Goal: Task Accomplishment & Management: Use online tool/utility

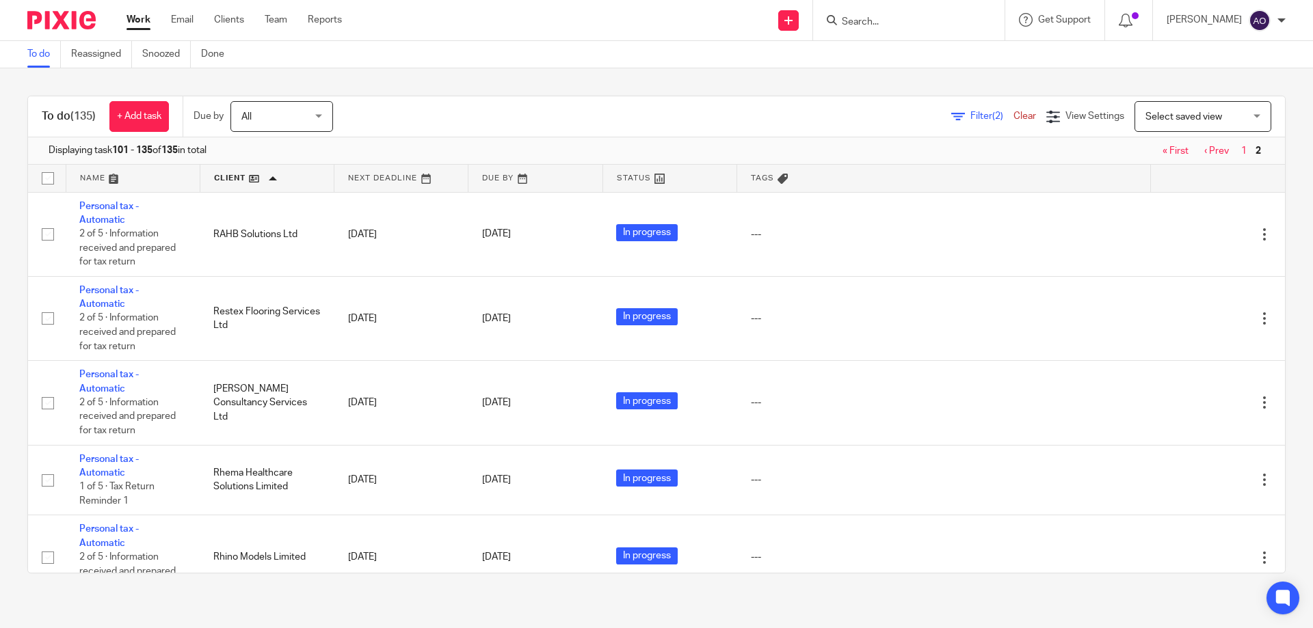
scroll to position [2530, 0]
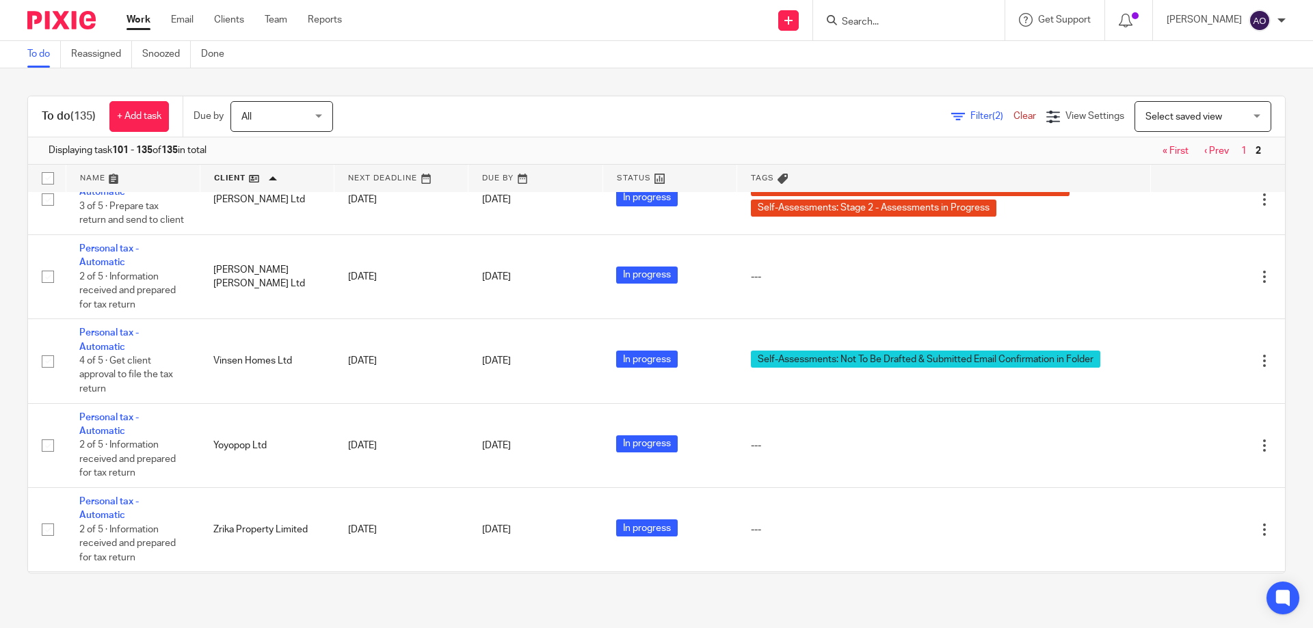
click at [970, 117] on span "Filter (2)" at bounding box center [991, 116] width 43 height 10
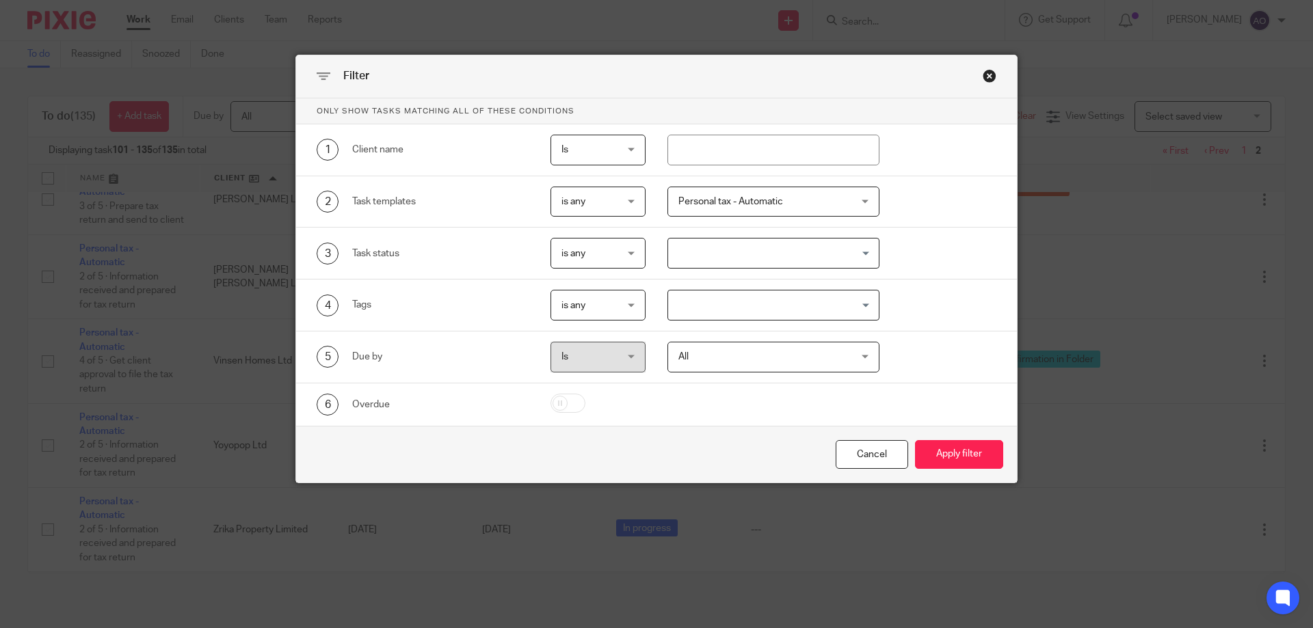
click at [858, 195] on div "Personal tax - Automatic" at bounding box center [773, 202] width 213 height 31
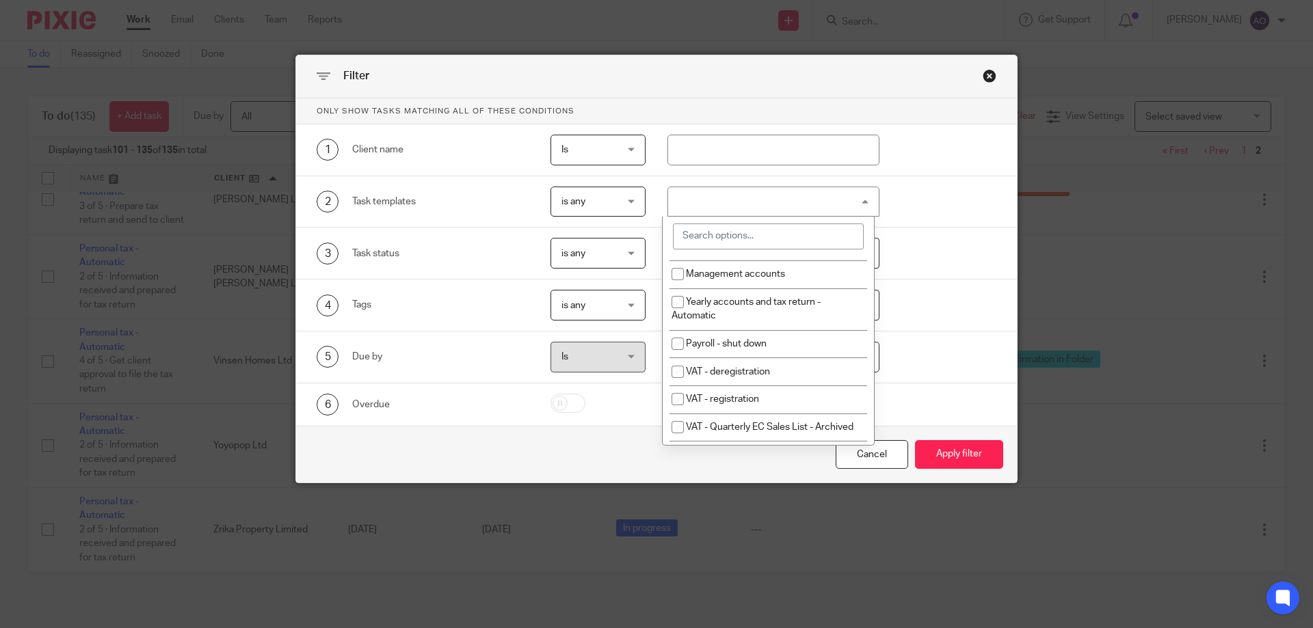
scroll to position [137, 0]
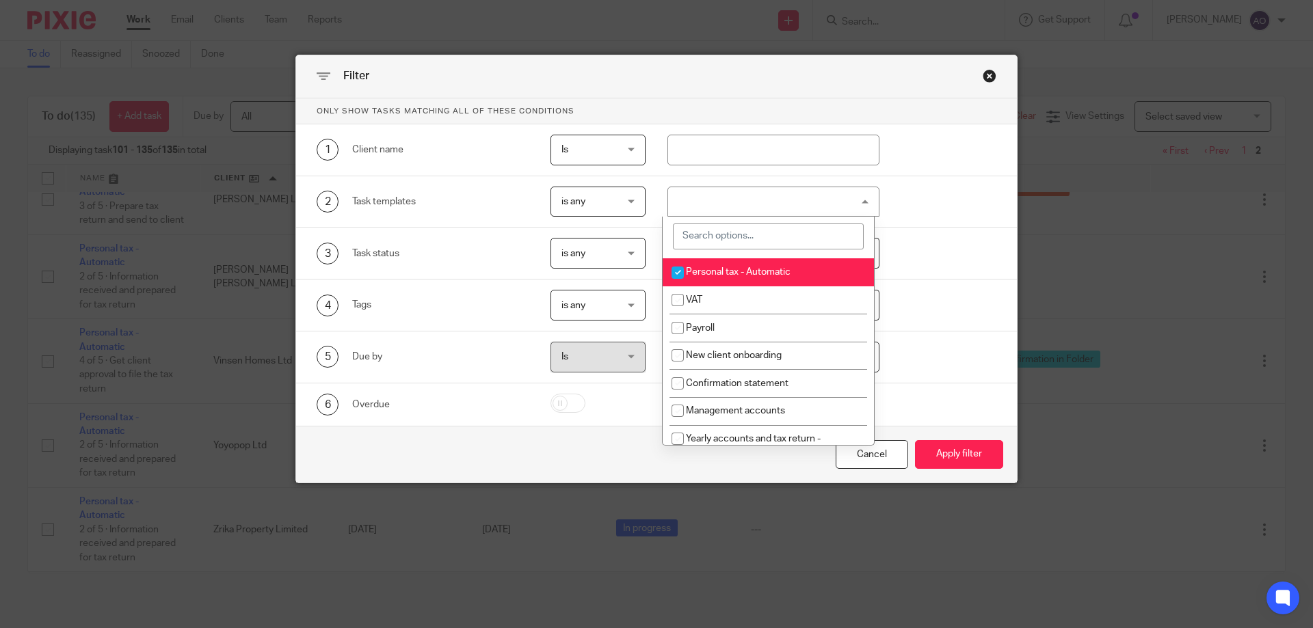
click at [675, 265] on input "checkbox" at bounding box center [678, 273] width 26 height 26
checkbox input "false"
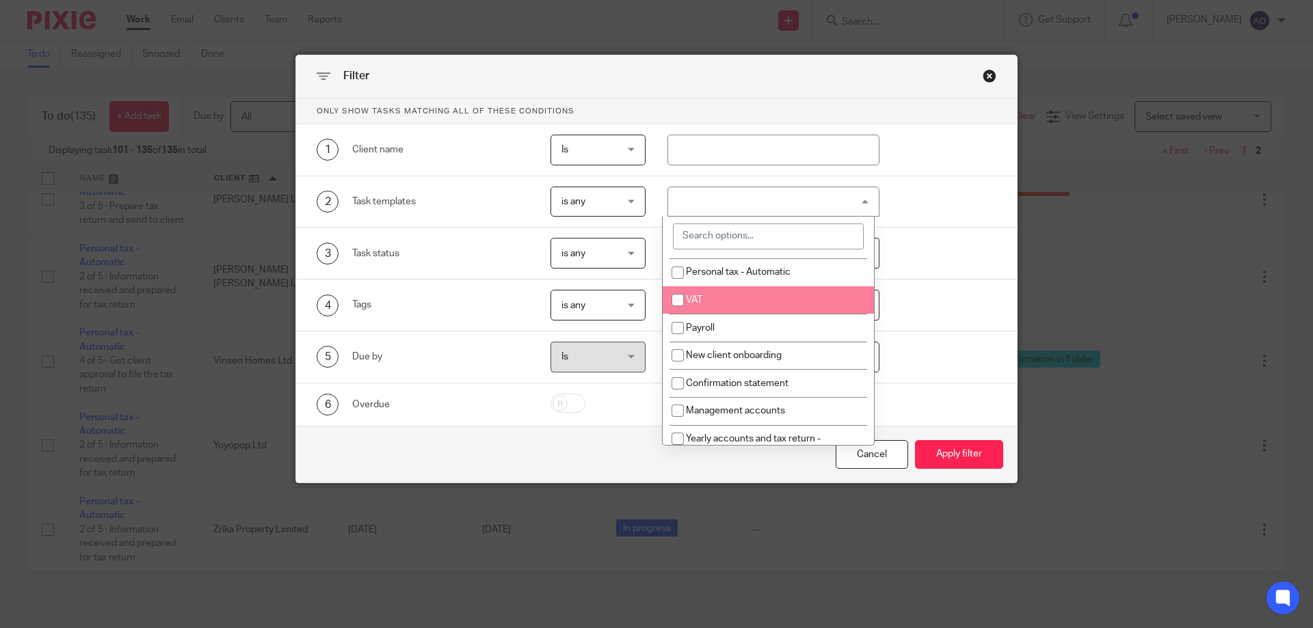
click at [674, 300] on input "checkbox" at bounding box center [678, 300] width 26 height 26
checkbox input "true"
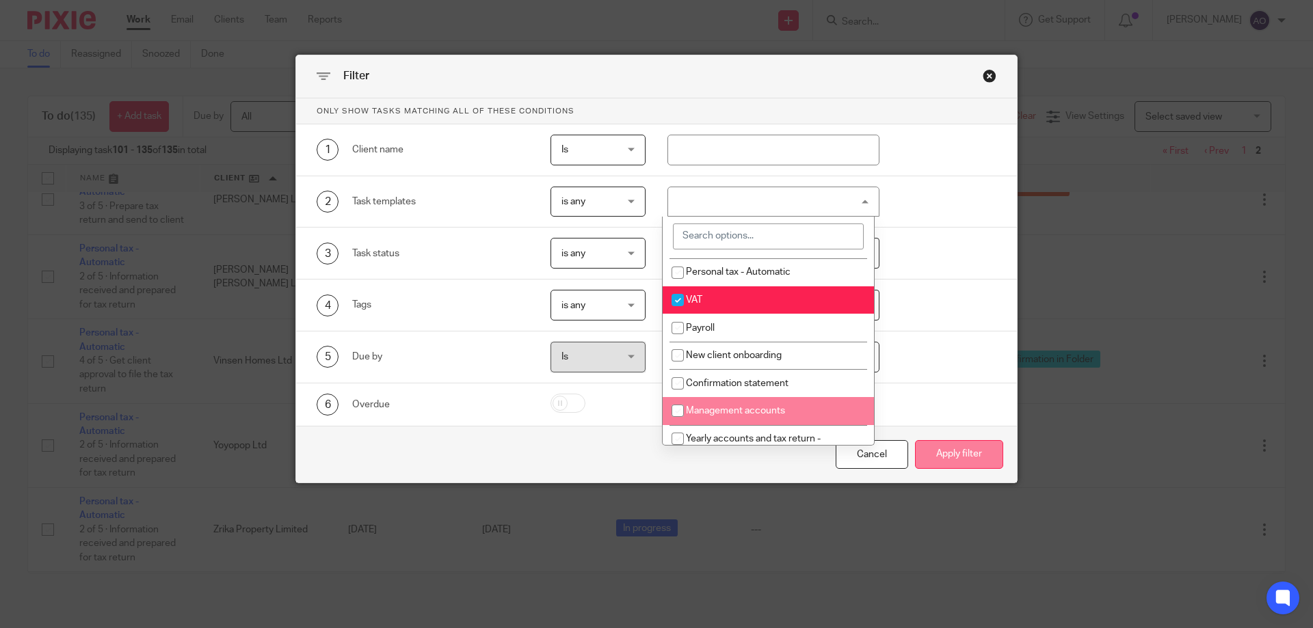
click at [944, 448] on button "Apply filter" at bounding box center [959, 454] width 88 height 29
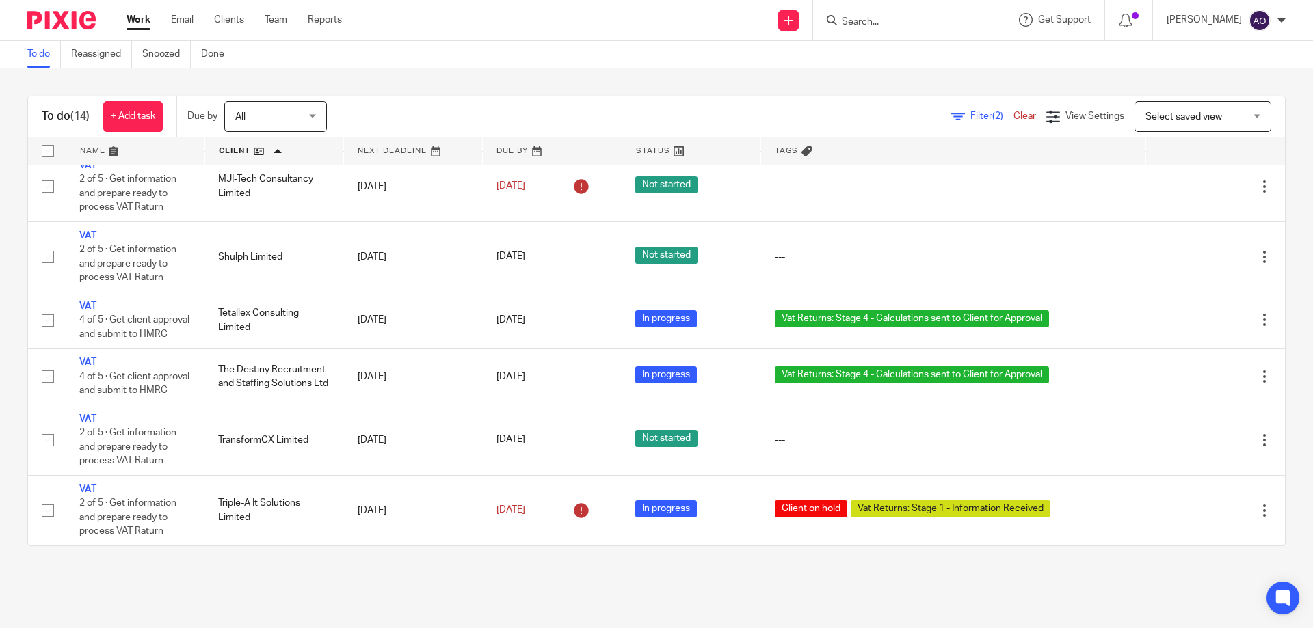
scroll to position [549, 0]
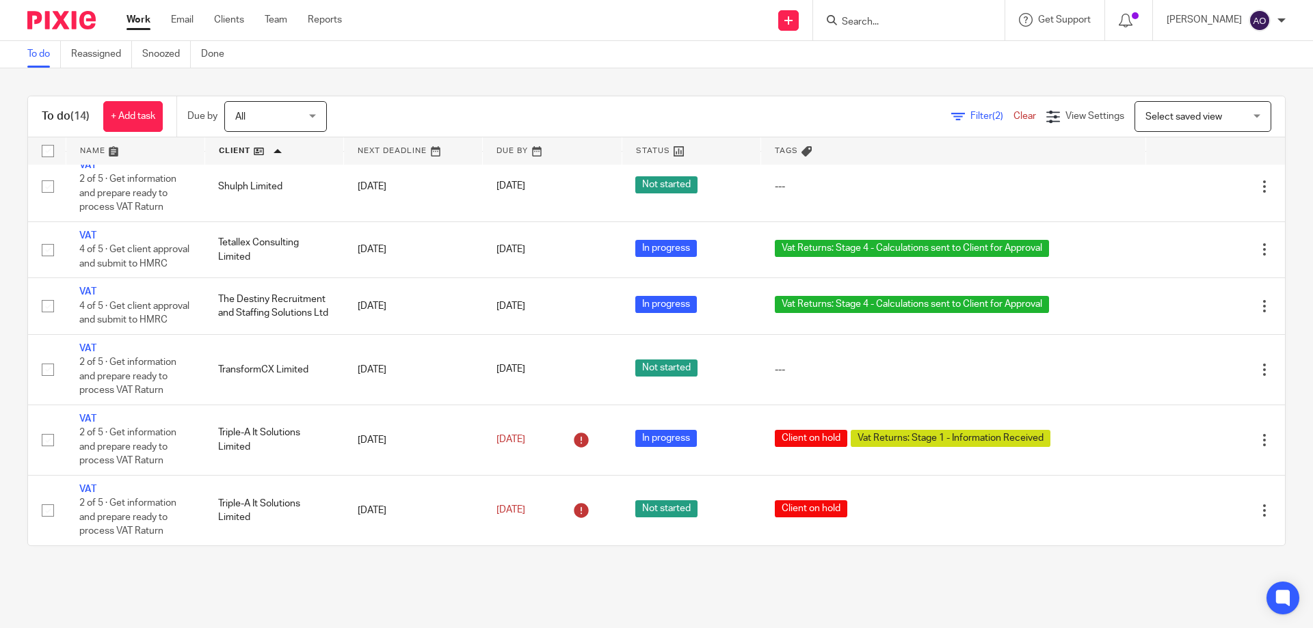
click at [453, 152] on link at bounding box center [413, 150] width 138 height 27
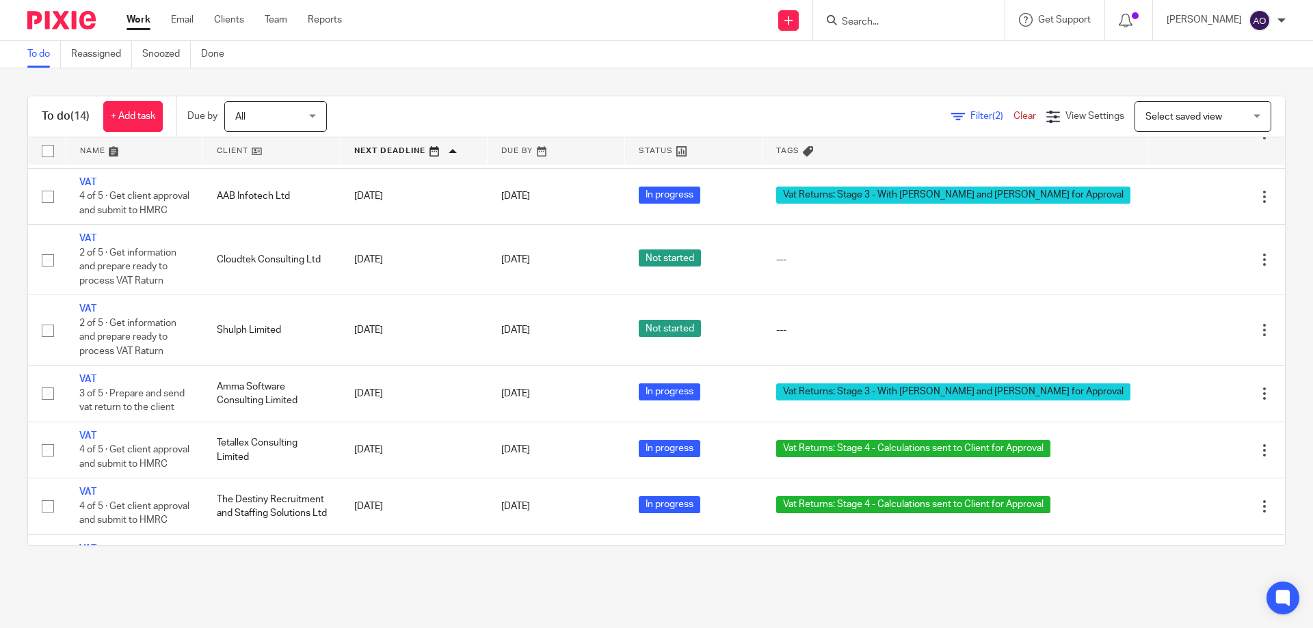
scroll to position [421, 0]
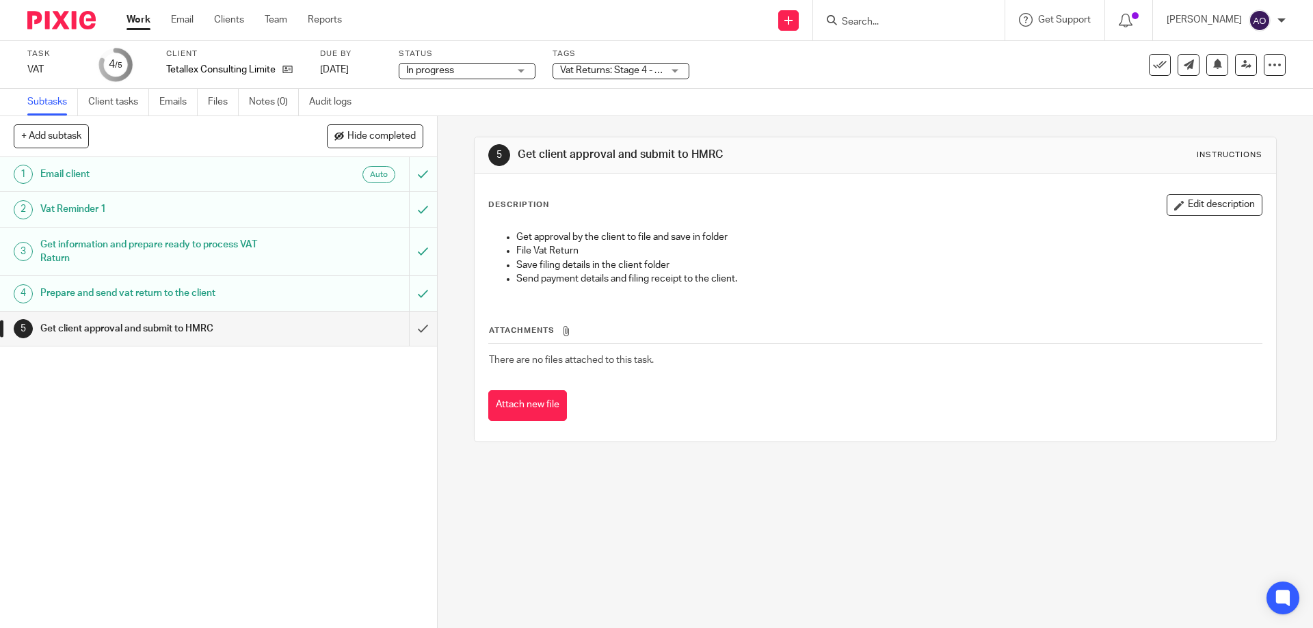
click at [672, 68] on div "Vat Returns: Stage 4 - Calculations sent to Client for Approval" at bounding box center [621, 71] width 137 height 16
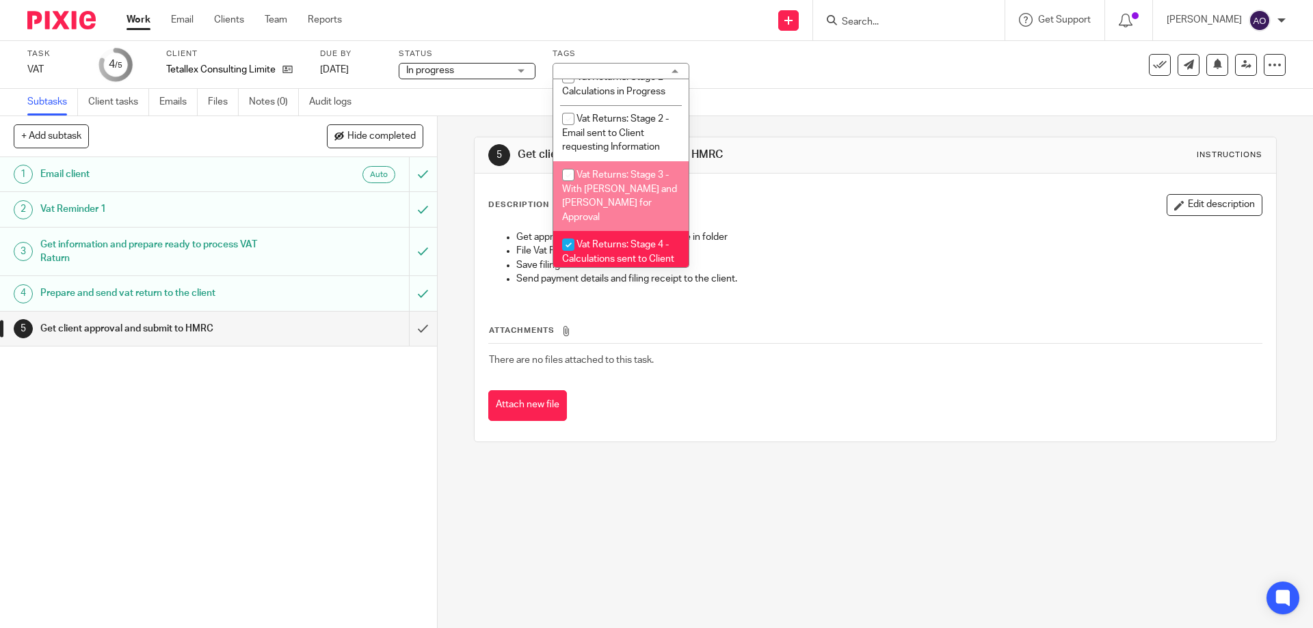
scroll to position [921, 0]
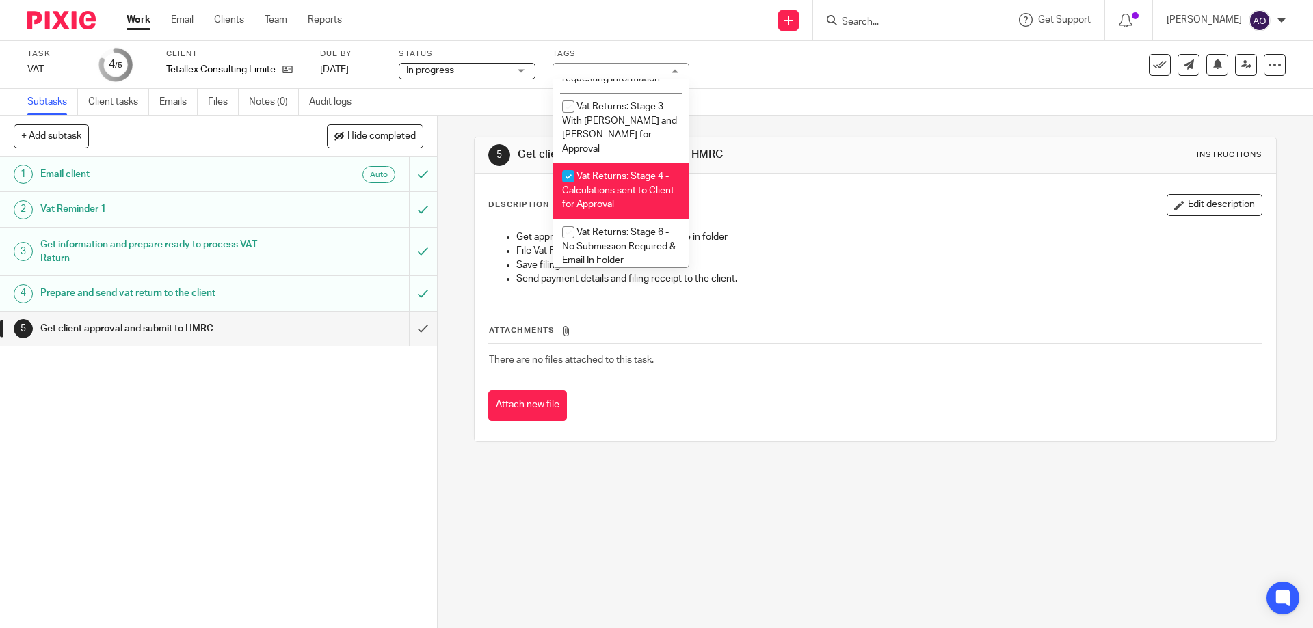
click at [568, 163] on input "checkbox" at bounding box center [568, 176] width 26 height 26
checkbox input "false"
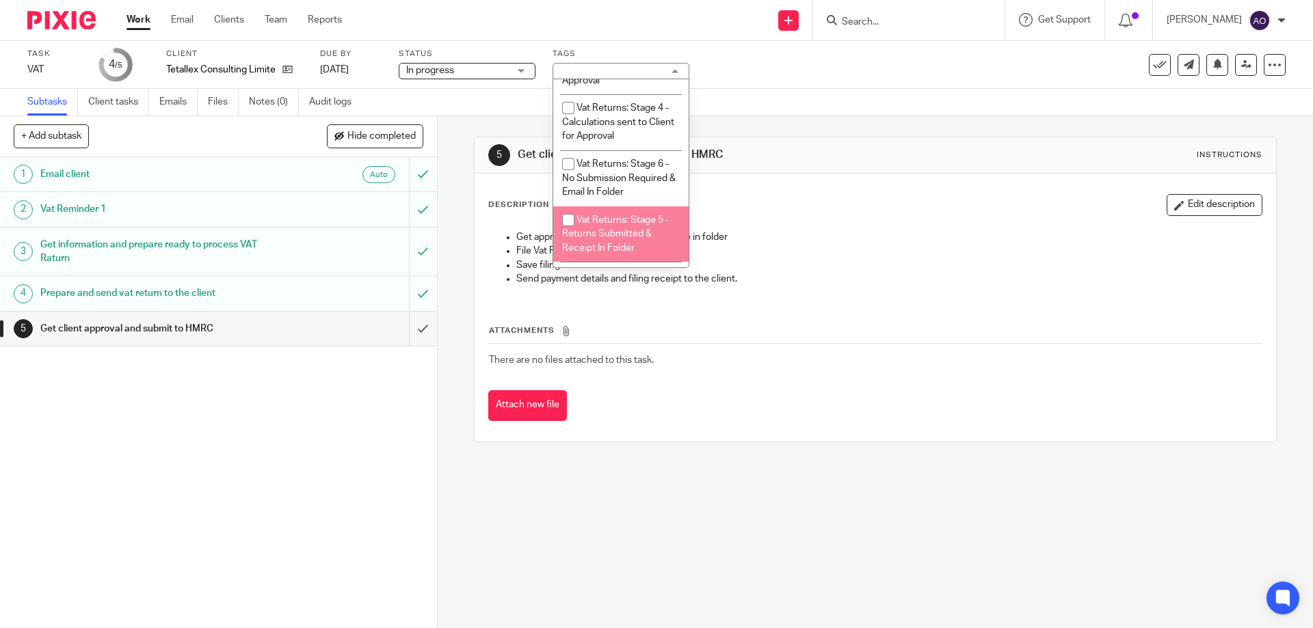
click at [573, 220] on input "checkbox" at bounding box center [568, 220] width 26 height 26
checkbox input "true"
click at [395, 427] on div "1 Email client Auto 2 Vat Reminder 1 3 Get information and prepare ready to pro…" at bounding box center [218, 392] width 437 height 471
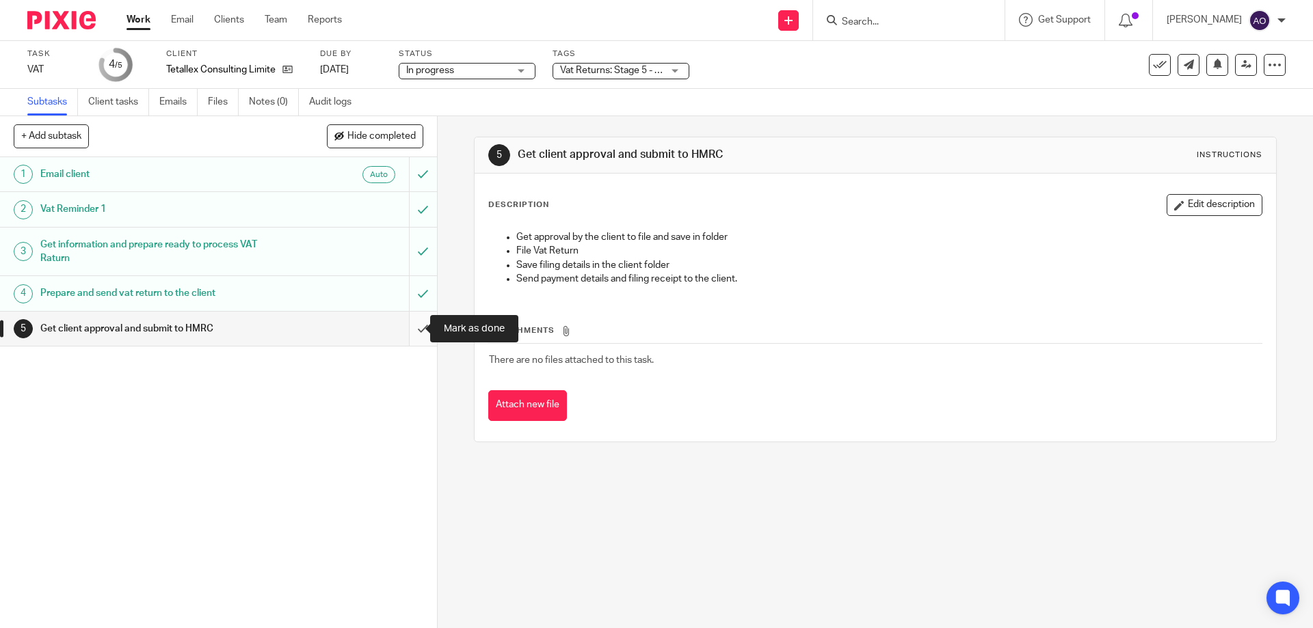
click at [413, 328] on input "submit" at bounding box center [218, 329] width 437 height 34
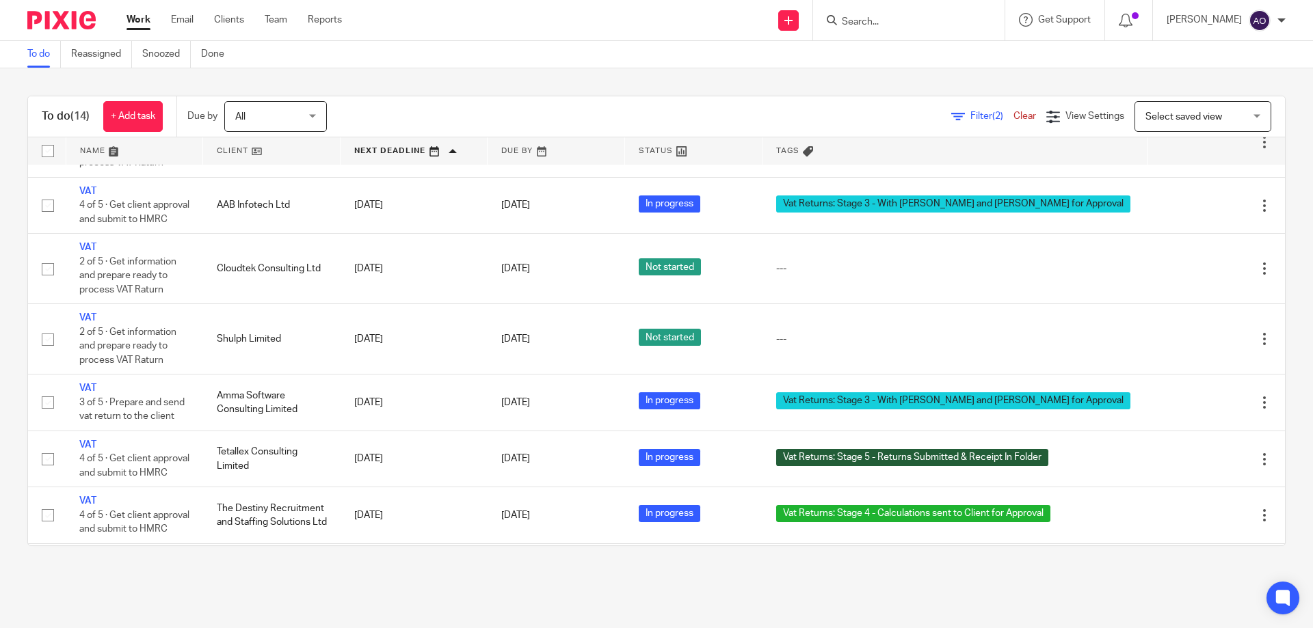
scroll to position [549, 0]
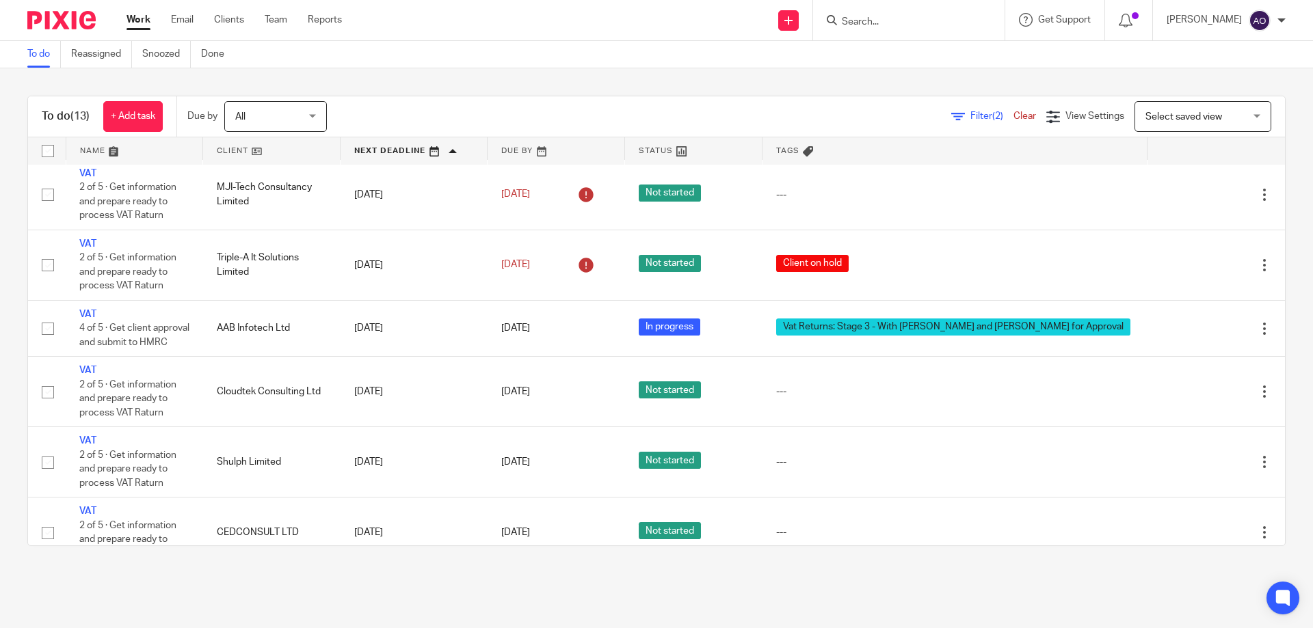
scroll to position [492, 0]
